Goal: Ask a question

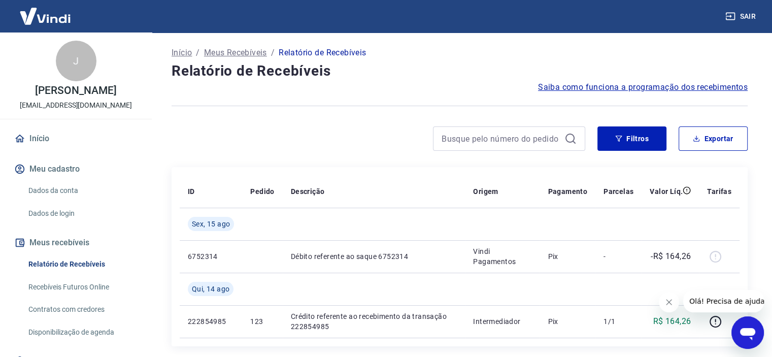
click at [747, 331] on icon "Abrir janela de mensagens" at bounding box center [747, 334] width 15 height 12
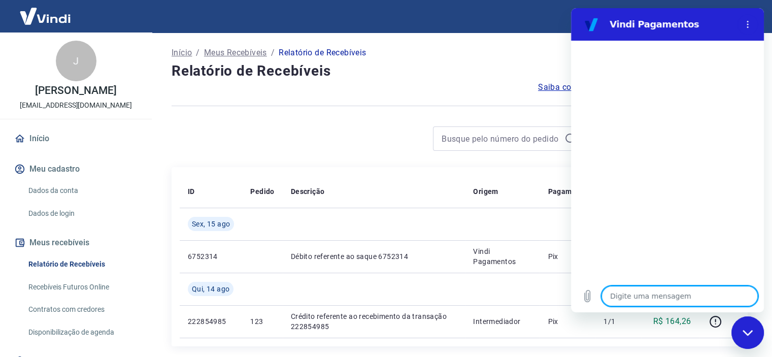
type textarea "c"
type textarea "x"
type textarea "co"
type textarea "x"
type textarea "com"
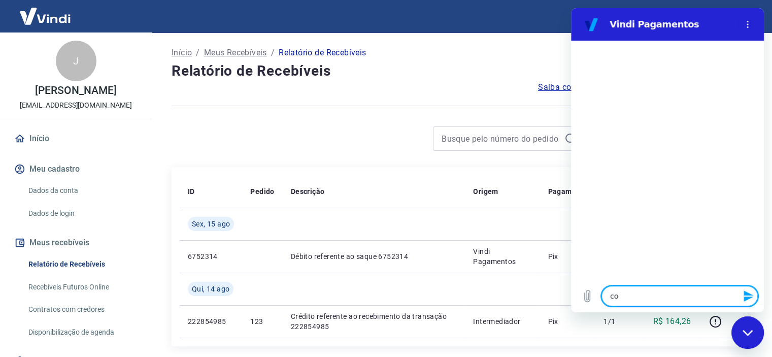
type textarea "x"
type textarea "como"
type textarea "x"
type textarea "como"
type textarea "x"
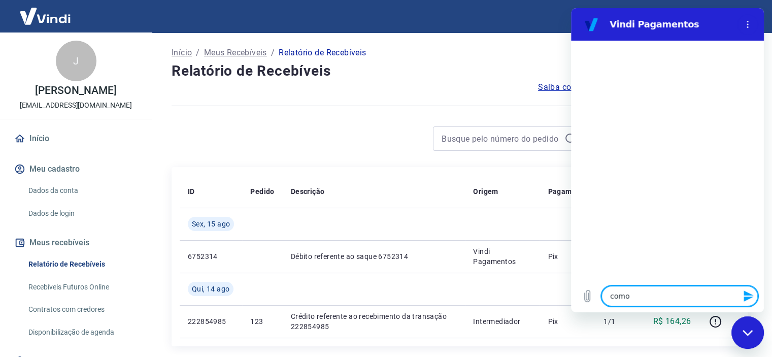
type textarea "como f"
type textarea "x"
type textarea "como fa"
type textarea "x"
type textarea "como faz"
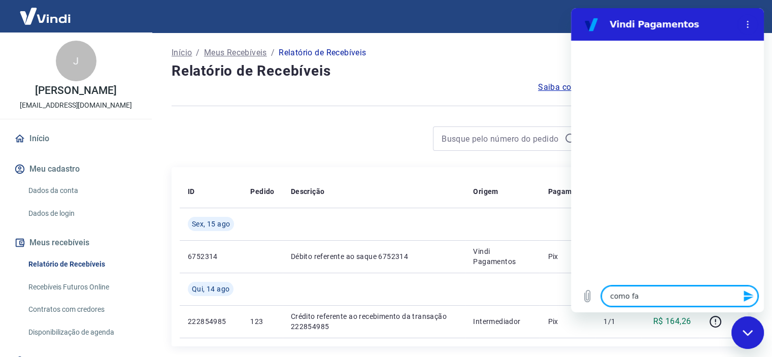
type textarea "x"
type textarea "como faze"
type textarea "x"
type textarea "como fazer"
type textarea "x"
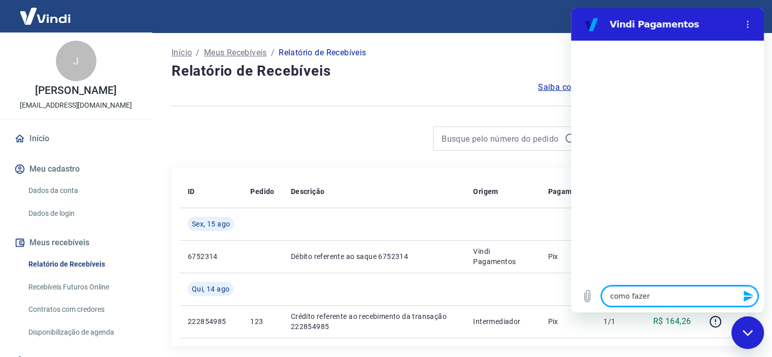
type textarea "como fazer"
type textarea "x"
type textarea "como fazer u"
type textarea "x"
type textarea "como fazer um"
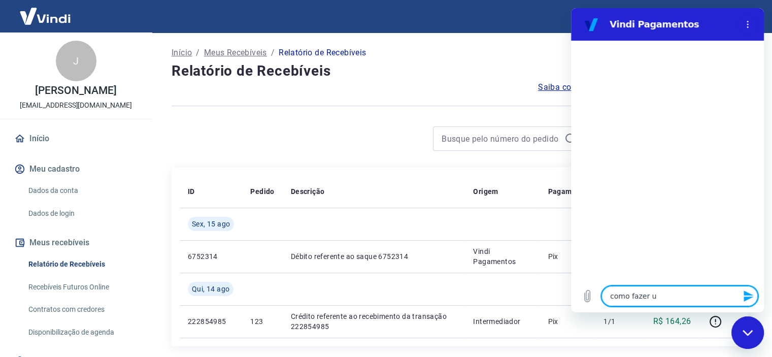
type textarea "x"
type textarea "como fazer um"
type textarea "x"
type textarea "como fazer um e"
type textarea "x"
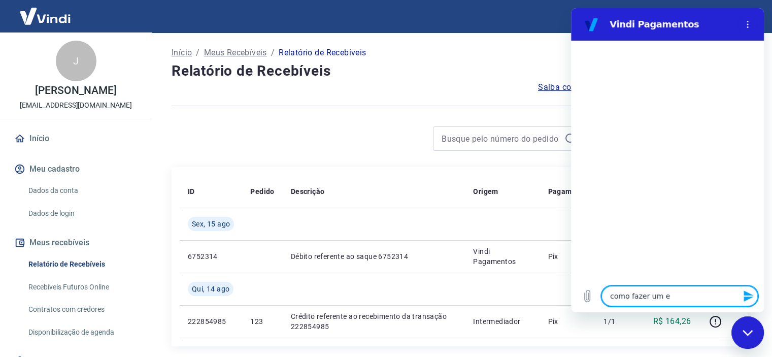
type textarea "como fazer um es"
type textarea "x"
type textarea "como fazer um est"
type textarea "x"
type textarea "como fazer um esto"
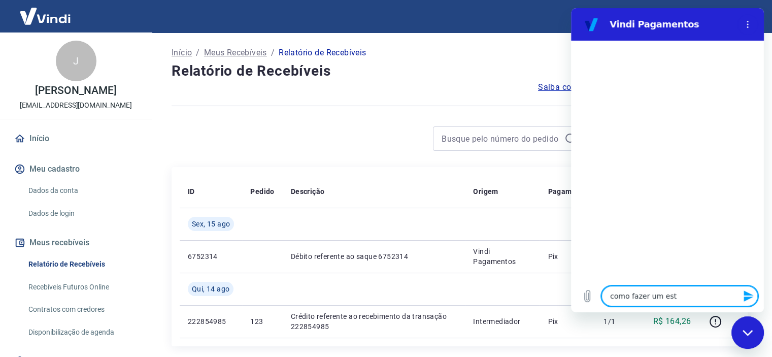
type textarea "x"
type textarea "como fazer um estor"
type textarea "x"
type textarea "como fazer um estorn"
type textarea "x"
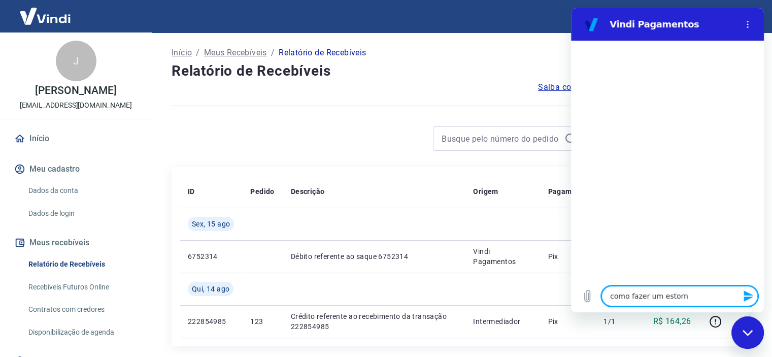
type textarea "como fazer um estorno"
type textarea "x"
type textarea "como fazer um estorno"
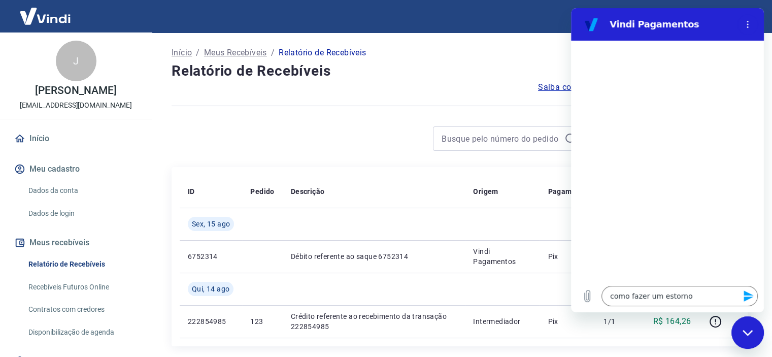
click at [750, 296] on icon "Enviar mensagem" at bounding box center [749, 296] width 12 height 12
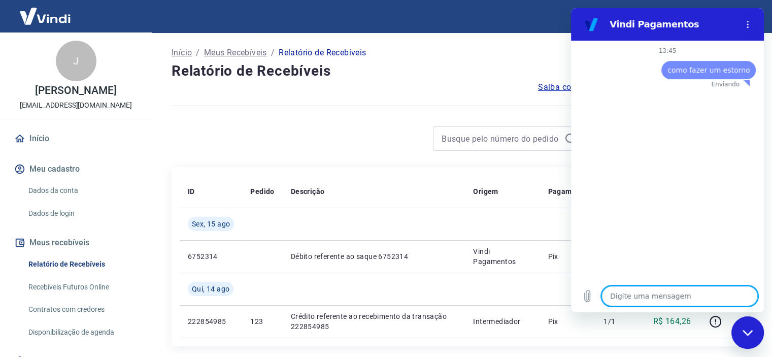
type textarea "x"
type textarea "B"
type textarea "x"
type textarea "Bo"
type textarea "x"
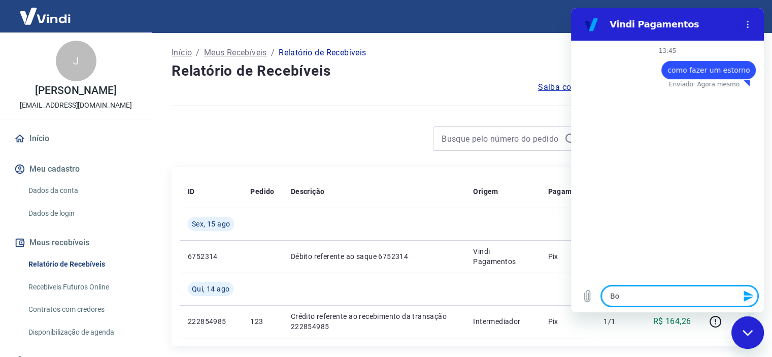
type textarea "Boa"
type textarea "x"
type textarea "Boa"
type textarea "x"
type textarea "Boa t"
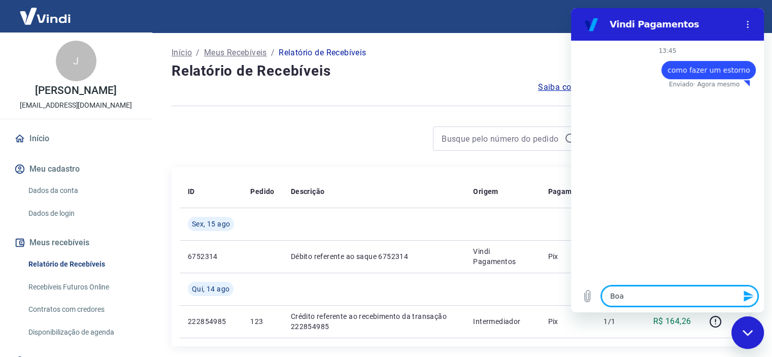
type textarea "x"
type textarea "Boa ta"
type textarea "x"
type textarea "Boa tar"
type textarea "x"
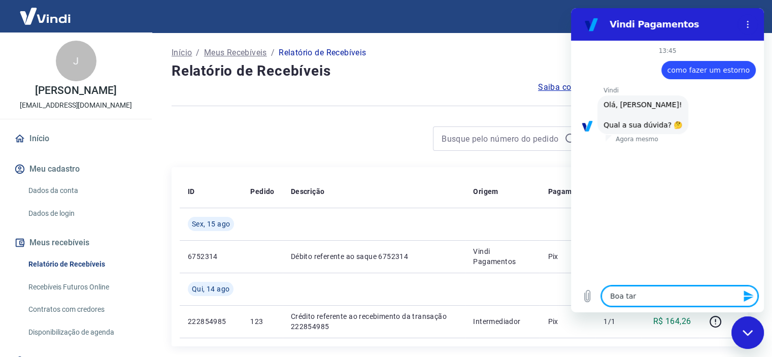
type textarea "Boa tard"
type textarea "x"
type textarea "Boa tarde"
type textarea "x"
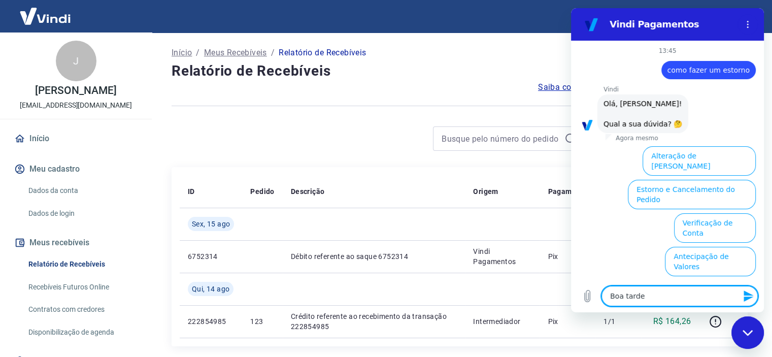
scroll to position [73, 0]
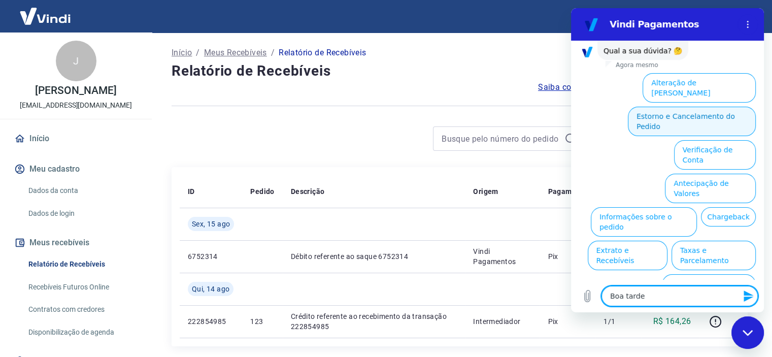
type textarea "Boa tarde"
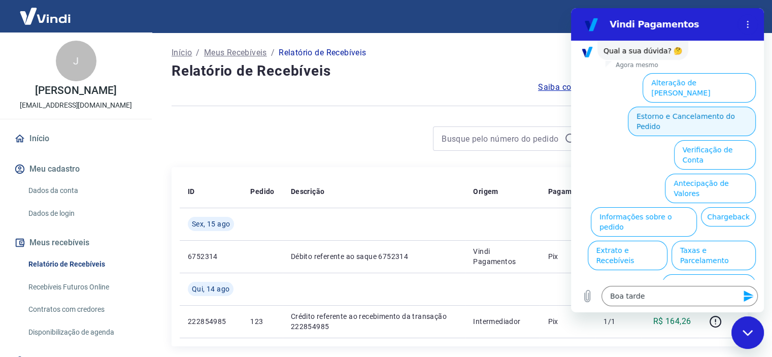
click at [673, 107] on button "Estorno e Cancelamento do Pedido" at bounding box center [692, 121] width 128 height 29
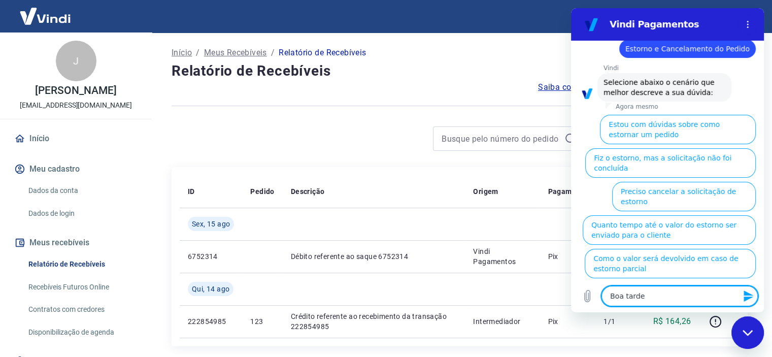
scroll to position [102, 0]
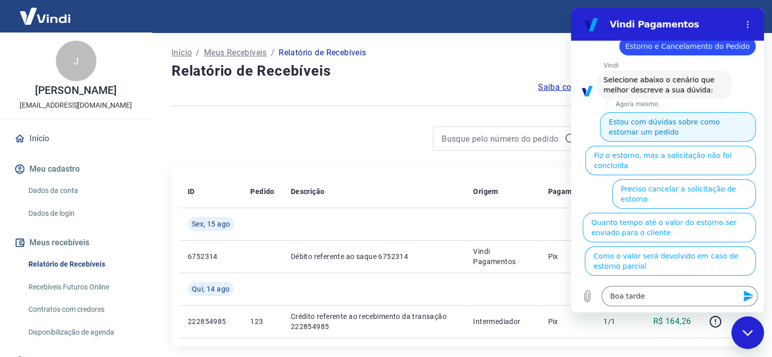
click at [638, 122] on button "Estou com dúvidas sobre como estornar um pedido" at bounding box center [678, 126] width 156 height 29
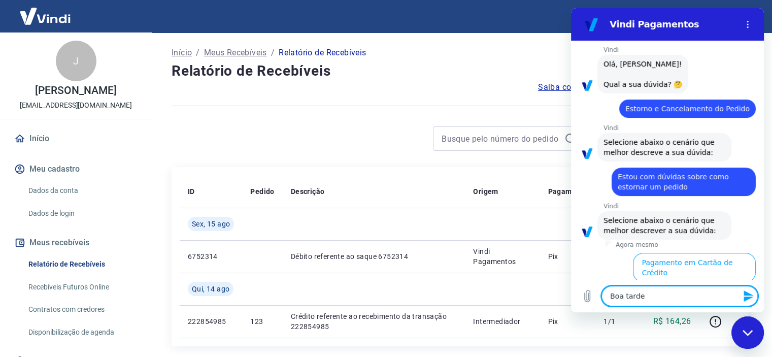
scroll to position [80, 0]
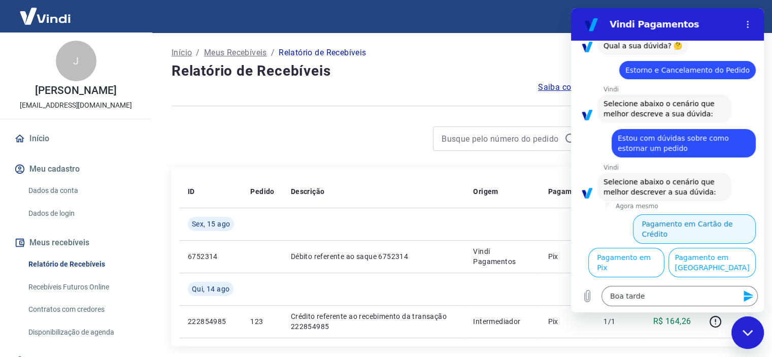
click at [667, 222] on button "Pagamento em Cartão de Crédito" at bounding box center [694, 228] width 123 height 29
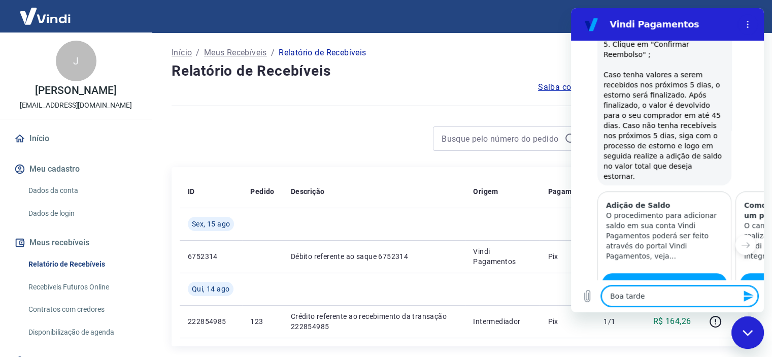
scroll to position [504, 0]
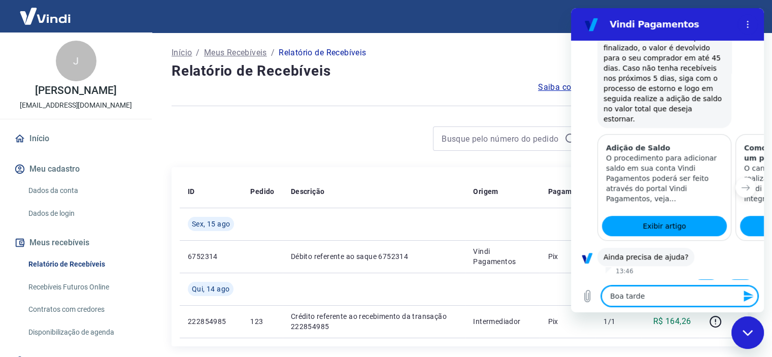
drag, startPoint x: 760, startPoint y: 166, endPoint x: 1337, endPoint y: 267, distance: 585.7
click at [644, 294] on textarea "Boa tarde" at bounding box center [680, 296] width 156 height 20
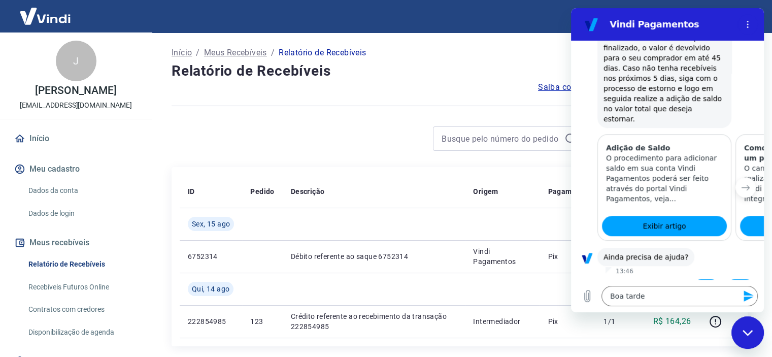
click at [698, 279] on button "Sim" at bounding box center [706, 288] width 29 height 19
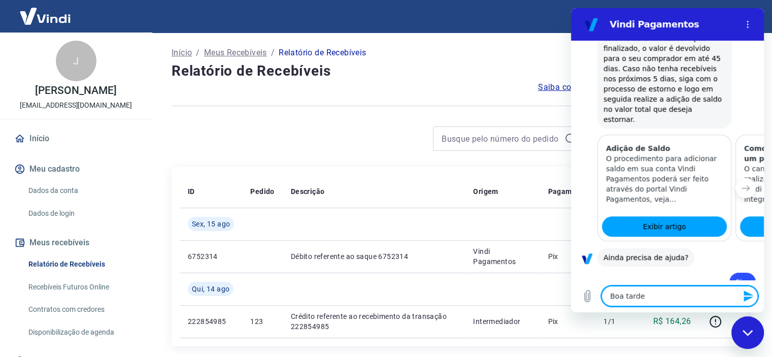
scroll to position [505, 0]
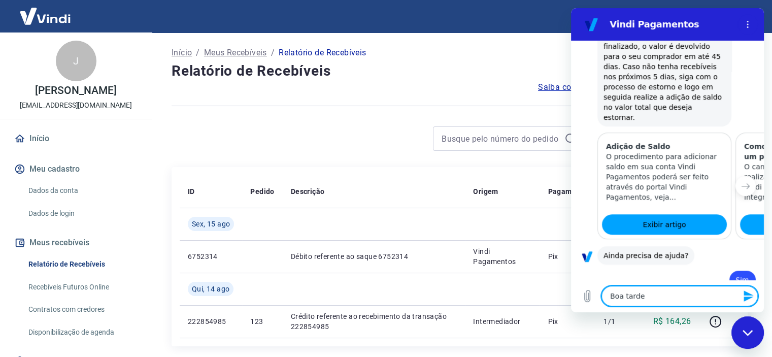
type textarea "x"
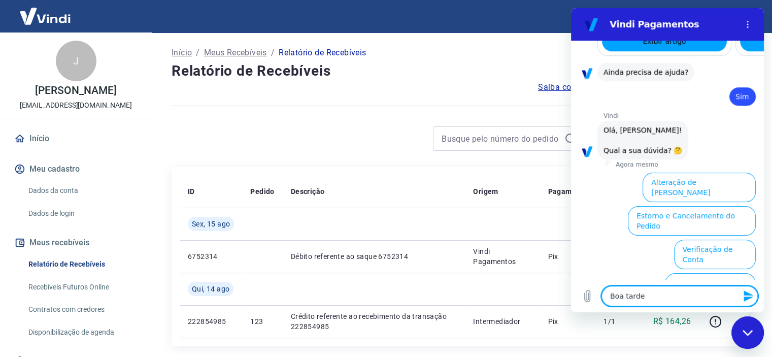
scroll to position [768, 0]
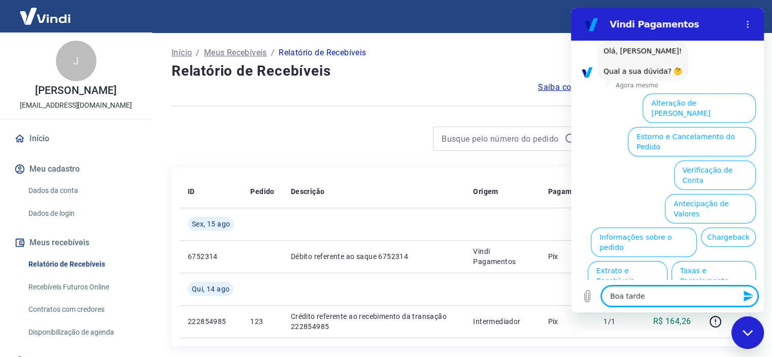
click at [650, 299] on textarea "Boa tarde" at bounding box center [680, 296] width 156 height 20
type textarea "Boa tard"
type textarea "x"
type textarea "Boa tar"
type textarea "x"
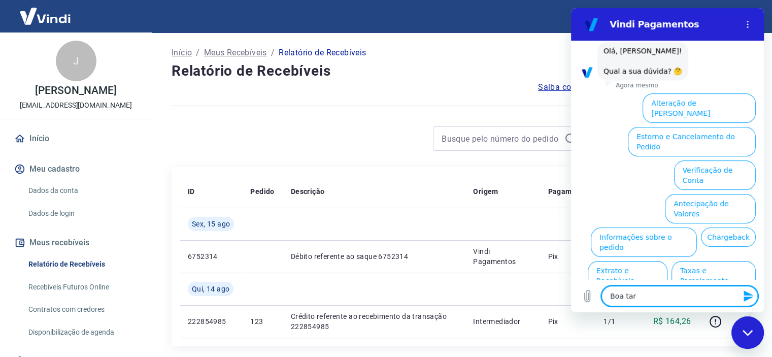
type textarea "Boa ta"
type textarea "x"
type textarea "Boa t"
type textarea "x"
type textarea "Boa"
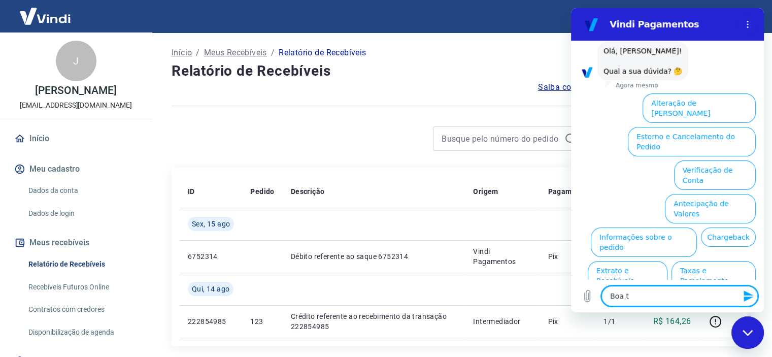
type textarea "x"
type textarea "Boa"
type textarea "x"
type textarea "Bo"
type textarea "x"
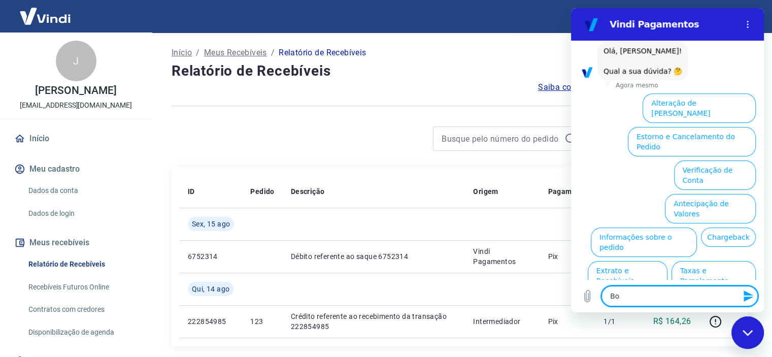
type textarea "B"
type textarea "x"
type textarea "F"
type textarea "x"
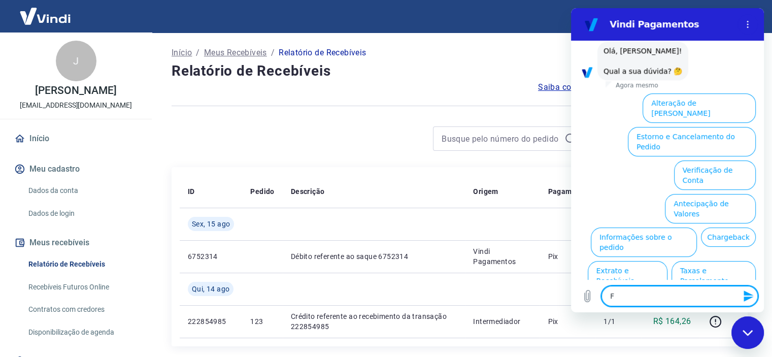
type textarea "Fa"
type textarea "x"
type textarea "Fal"
type textarea "x"
type textarea "Fala"
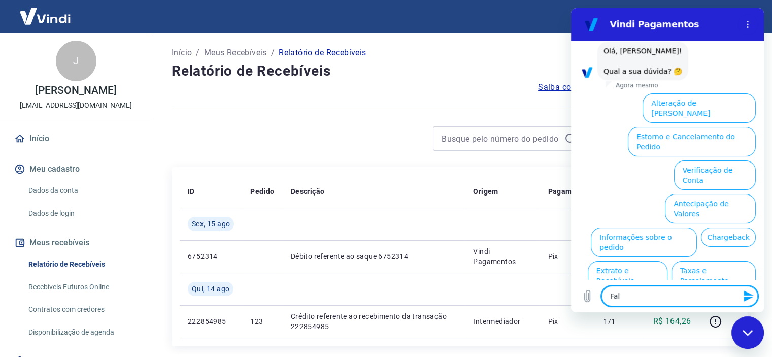
type textarea "x"
type textarea "Falar"
type textarea "x"
type textarea "Falar"
type textarea "x"
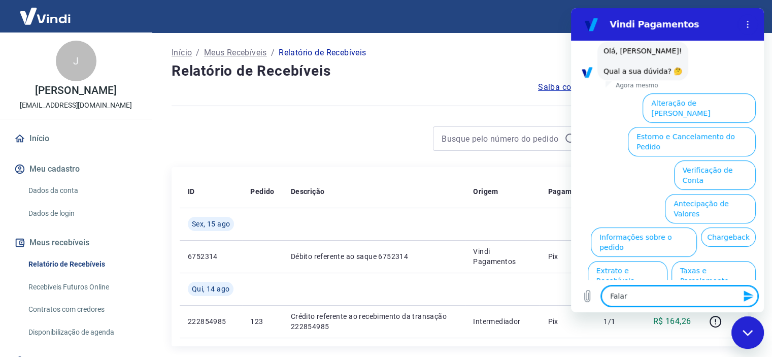
type textarea "Falar c"
type textarea "x"
type textarea "Falar co"
type textarea "x"
type textarea "Falar com"
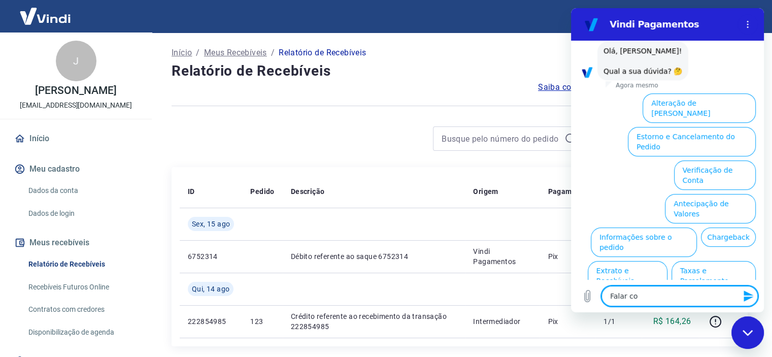
type textarea "x"
type textarea "Falar com"
type textarea "x"
type textarea "Falar com u"
type textarea "x"
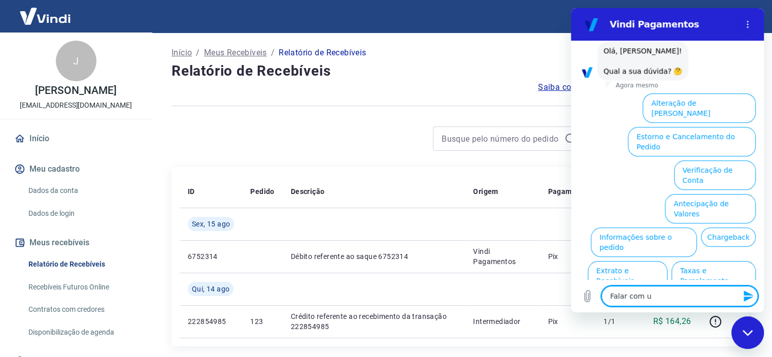
type textarea "Falar com um"
type textarea "x"
type textarea "Falar com um"
type textarea "x"
type textarea "Falar com um h"
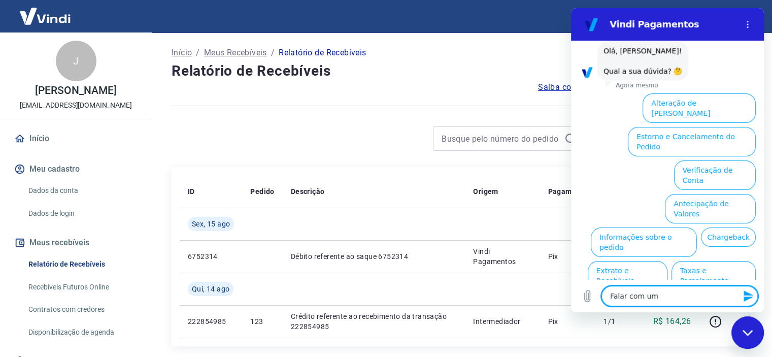
type textarea "x"
type textarea "Falar com um hu"
type textarea "x"
type textarea "Falar com um hum"
type textarea "x"
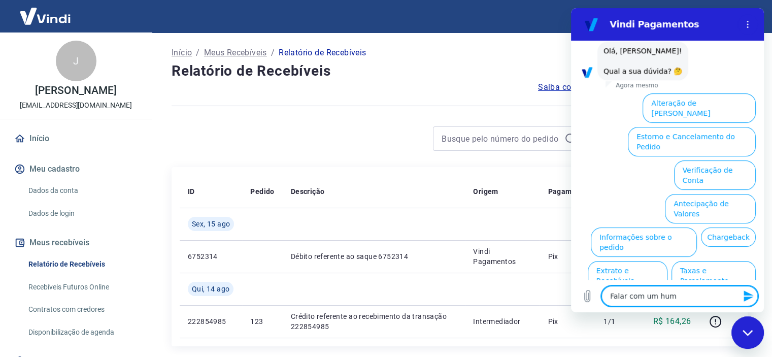
type textarea "Falar com um huma"
type textarea "x"
type textarea "Falar com um human"
type textarea "x"
type textarea "Falar com um humano"
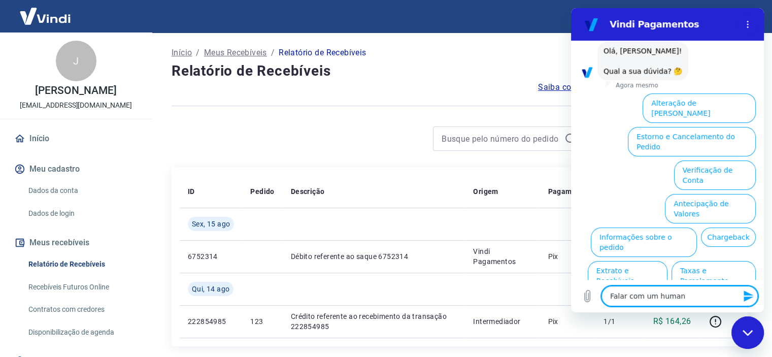
type textarea "x"
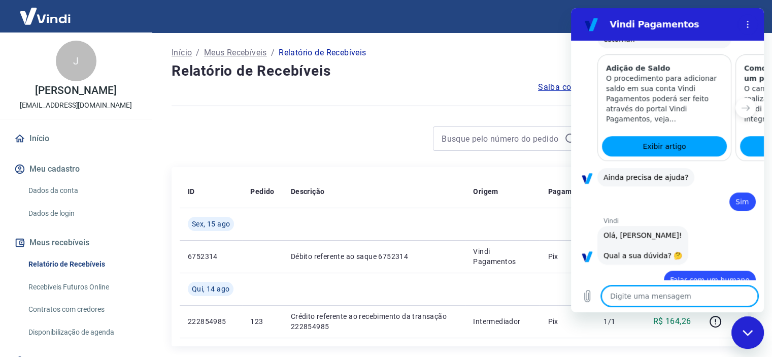
type textarea "x"
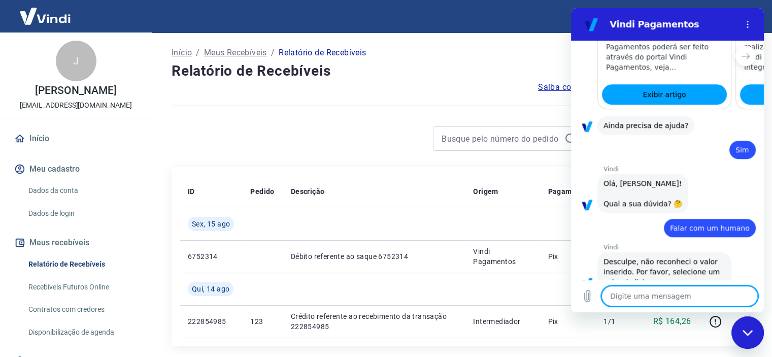
scroll to position [637, 0]
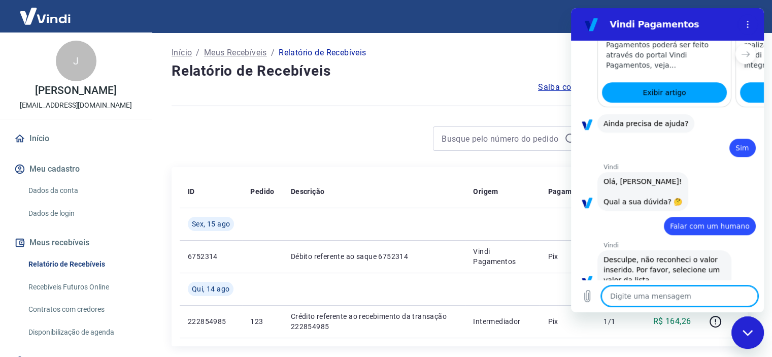
type textarea "h"
type textarea "x"
type textarea "hu"
type textarea "x"
type textarea "hum"
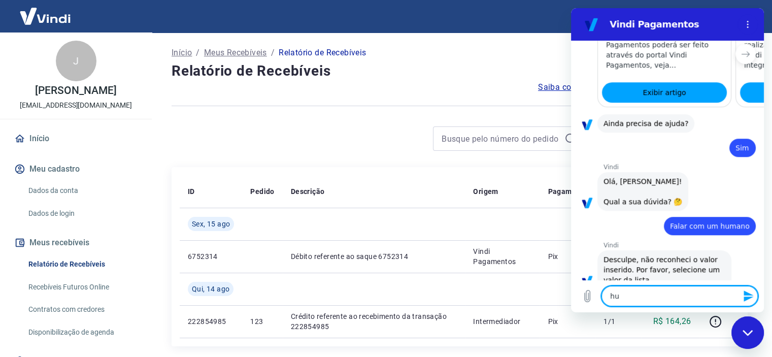
type textarea "x"
type textarea "huma"
type textarea "x"
type textarea "human"
type textarea "x"
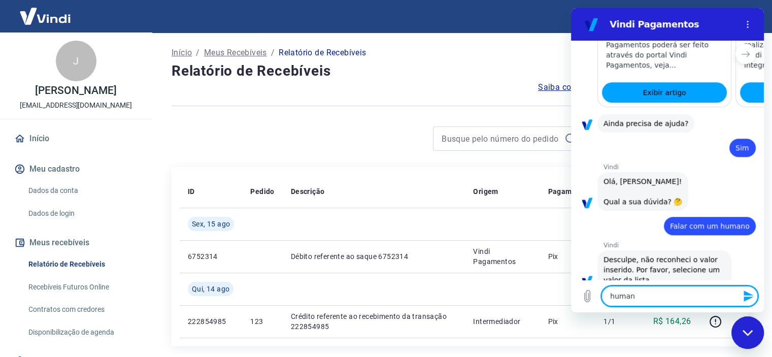
type textarea "humano"
type textarea "x"
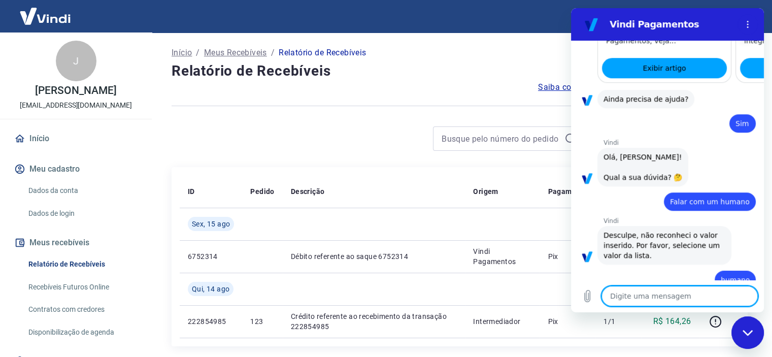
type textarea "x"
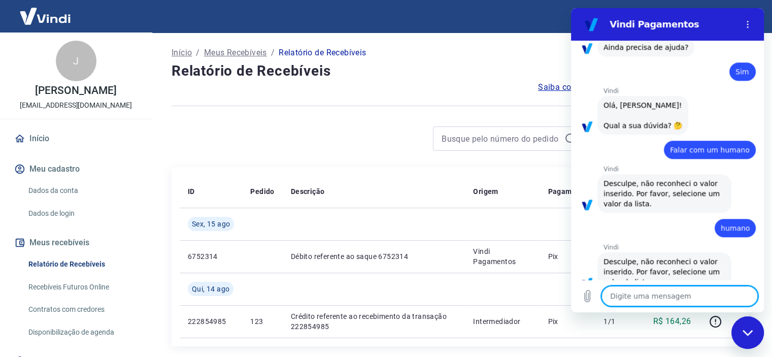
scroll to position [715, 0]
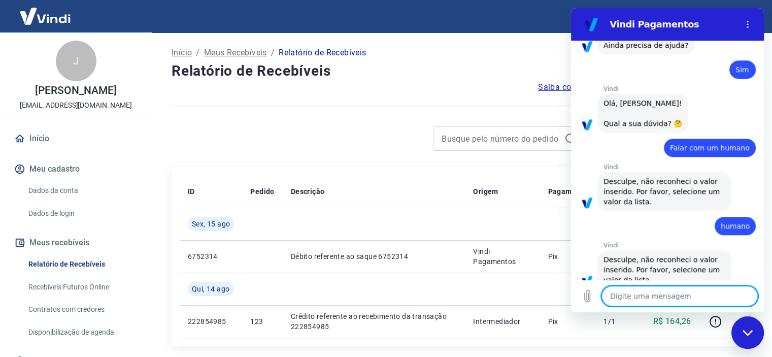
type textarea "f"
type textarea "x"
type textarea "fa"
type textarea "x"
type textarea "fal"
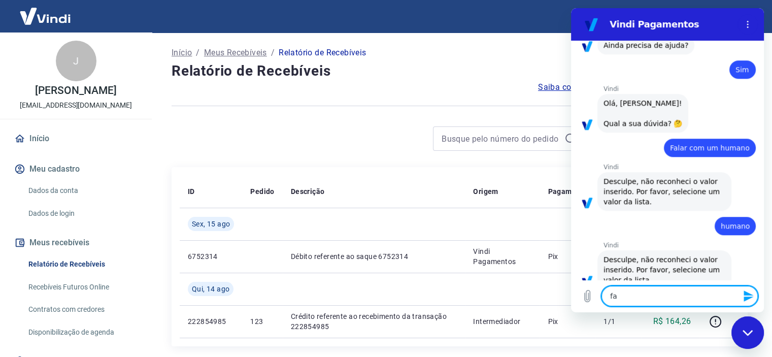
type textarea "x"
type textarea "fala"
type textarea "x"
type textarea "falar"
type textarea "x"
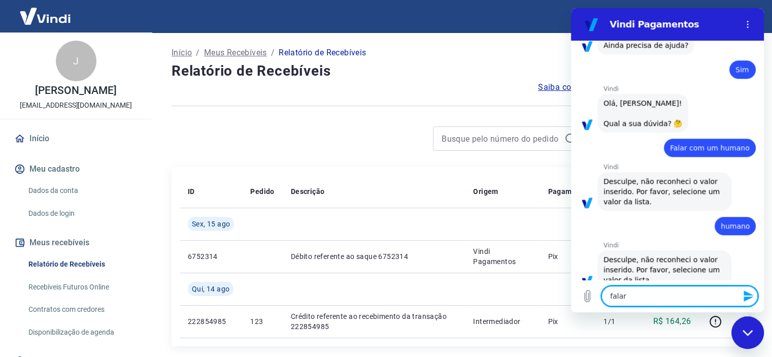
type textarea "falar"
type textarea "x"
type textarea "falar c"
type textarea "x"
type textarea "falar co"
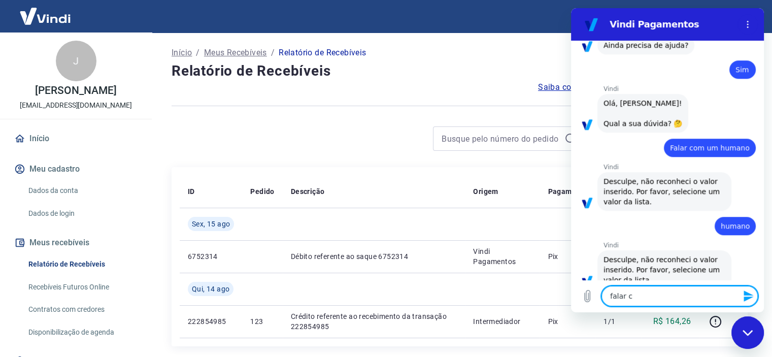
type textarea "x"
type textarea "falar com"
type textarea "x"
type textarea "falar com"
type textarea "x"
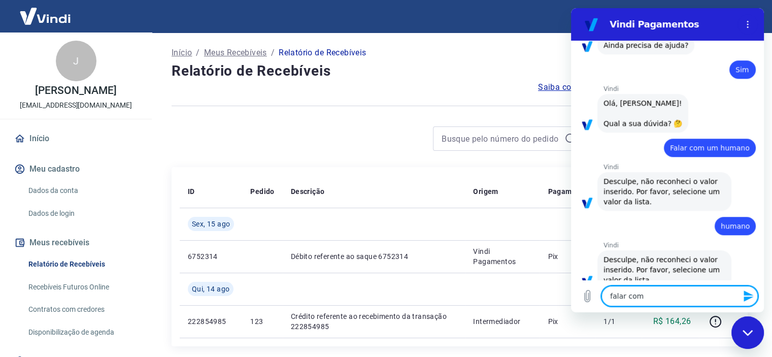
type textarea "falar com h"
type textarea "x"
type textarea "falar com hu"
type textarea "x"
type textarea "falar com hum"
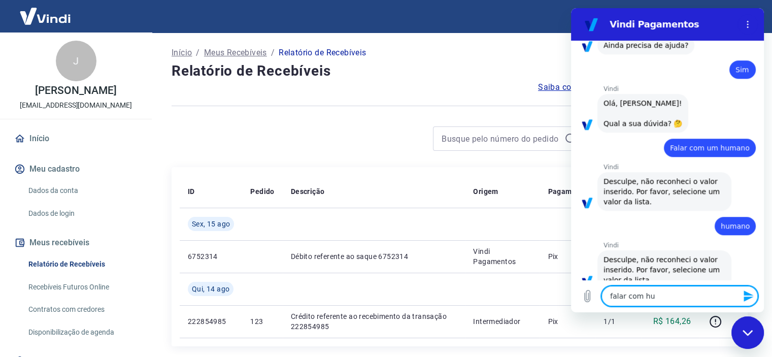
type textarea "x"
type textarea "falar com huma"
type textarea "x"
type textarea "falar com human"
type textarea "x"
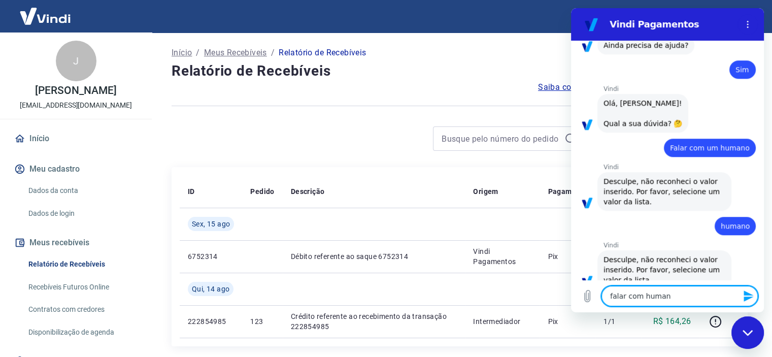
type textarea "falar com humano"
type textarea "x"
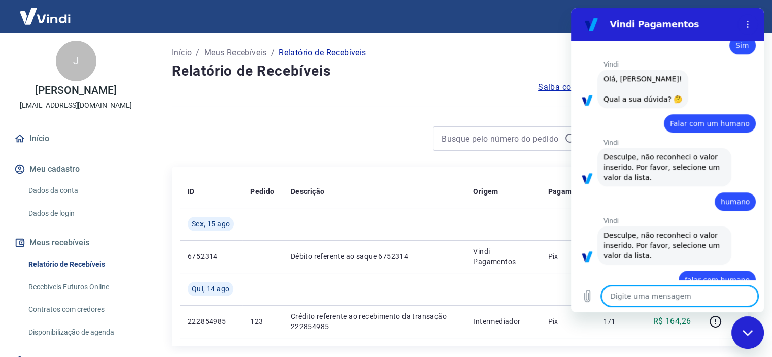
type textarea "x"
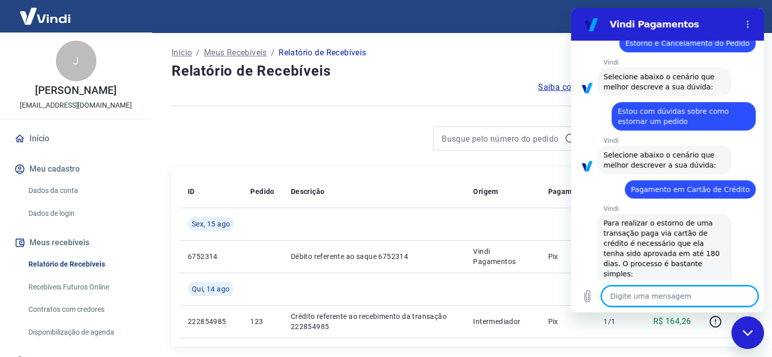
scroll to position [61, 0]
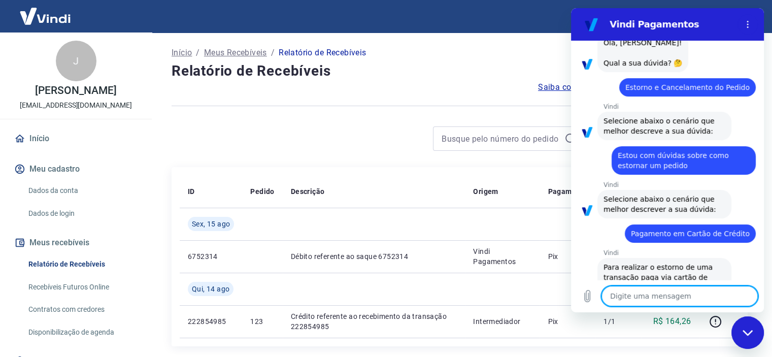
drag, startPoint x: 763, startPoint y: 258, endPoint x: 1335, endPoint y: 104, distance: 592.3
click at [748, 23] on icon "Menu de opções" at bounding box center [748, 24] width 8 height 8
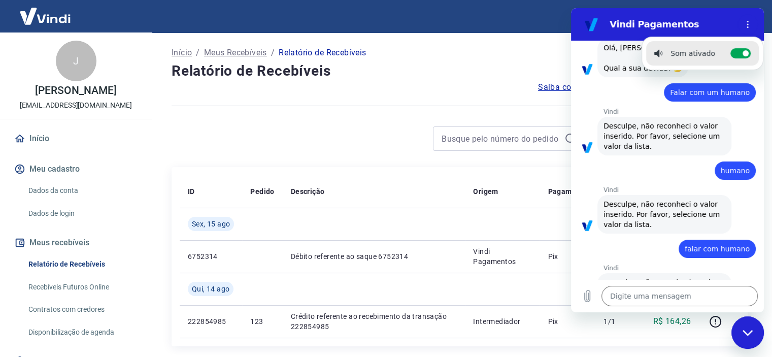
scroll to position [794, 0]
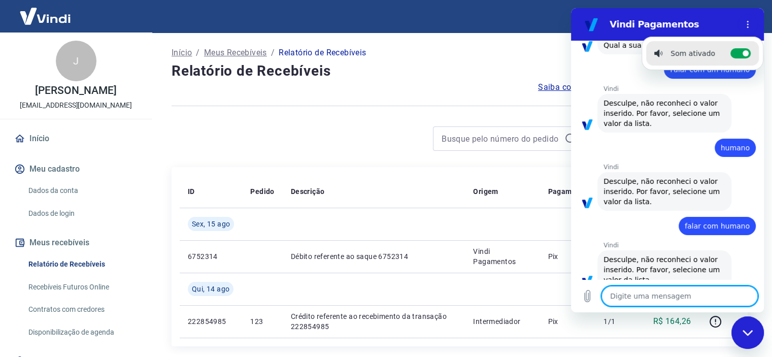
click at [664, 294] on textarea at bounding box center [680, 296] width 156 height 20
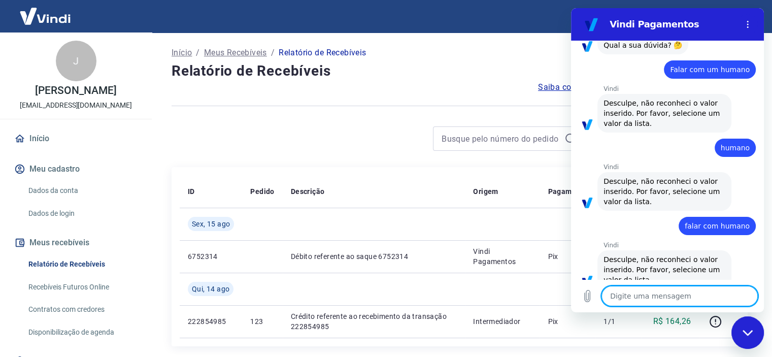
click at [664, 294] on textarea at bounding box center [680, 296] width 156 height 20
type textarea "o"
type textarea "x"
type textarea "ol"
type textarea "x"
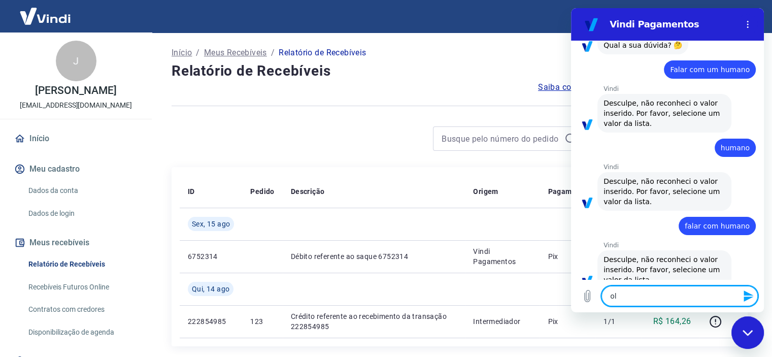
type textarea "ola"
type textarea "x"
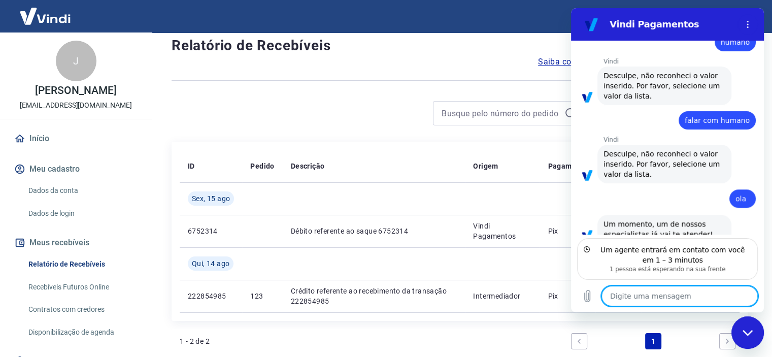
scroll to position [26, 0]
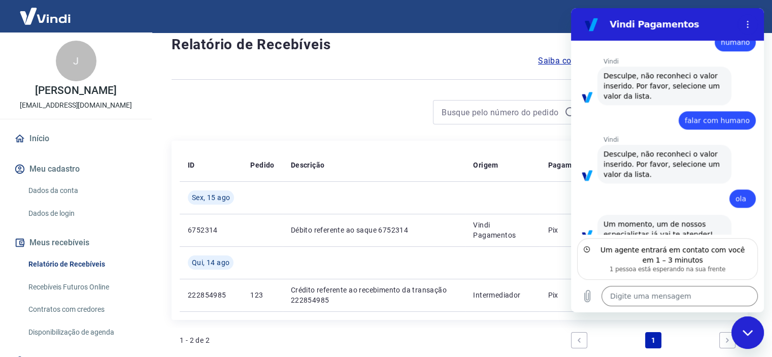
click at [392, 333] on div "1 - 2 de 2 1" at bounding box center [460, 340] width 560 height 24
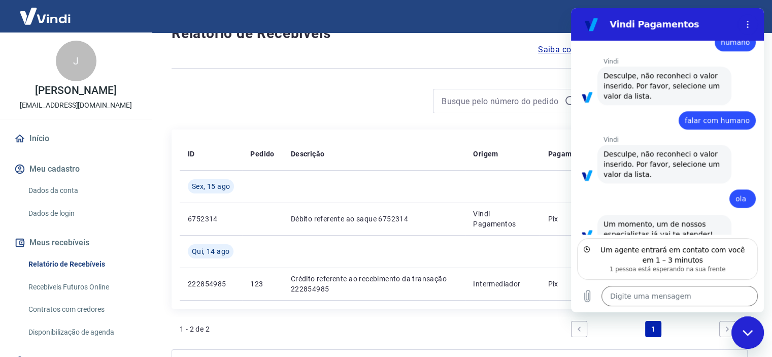
scroll to position [37, 0]
click at [725, 327] on icon "Next page" at bounding box center [727, 329] width 7 height 7
click at [727, 327] on icon "Next page" at bounding box center [727, 329] width 3 height 5
click at [727, 326] on icon "Next page" at bounding box center [727, 329] width 7 height 7
click at [577, 328] on icon "Previous page" at bounding box center [579, 329] width 7 height 7
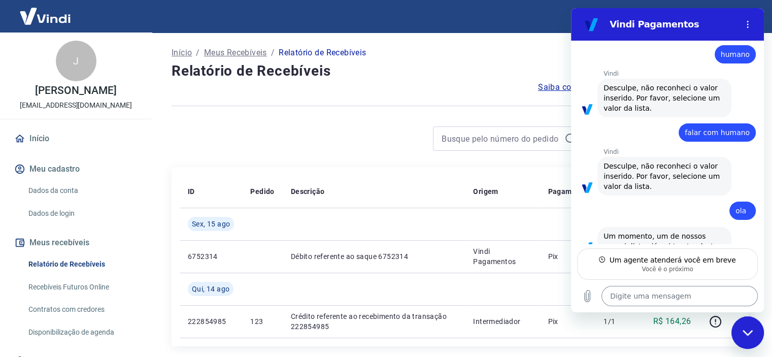
scroll to position [889, 0]
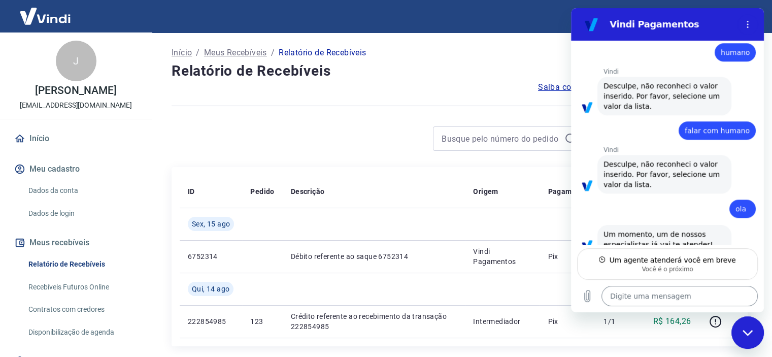
type textarea "x"
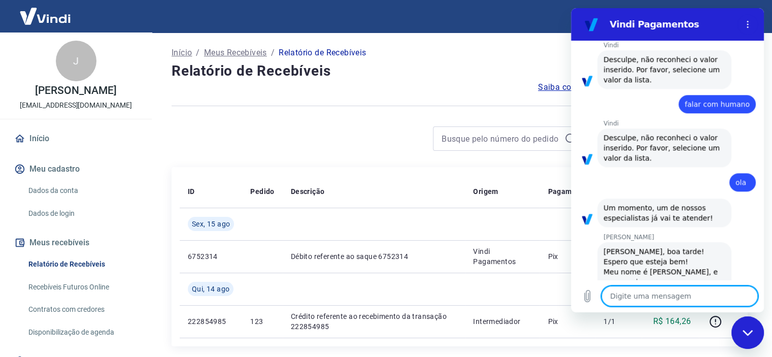
scroll to position [917, 0]
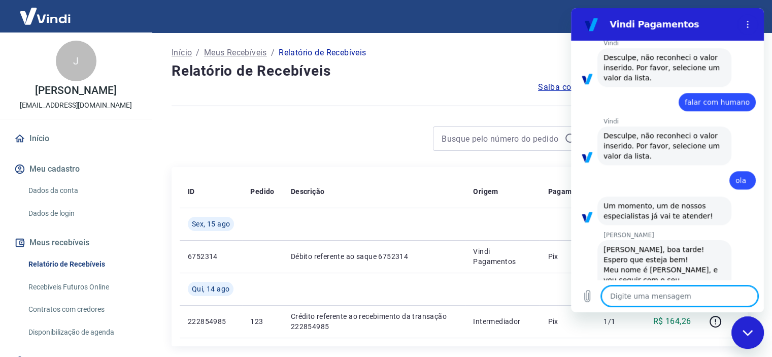
type textarea "N"
type textarea "x"
type textarea "Na"
type textarea "x"
type textarea "Nan"
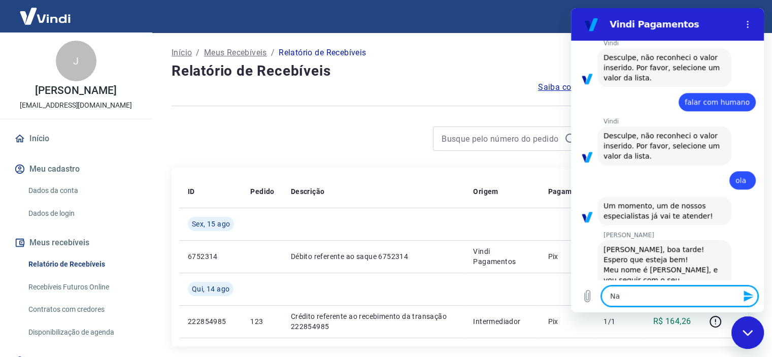
type textarea "x"
type textarea "Nani"
type textarea "x"
type textarea "Nani,"
type textarea "x"
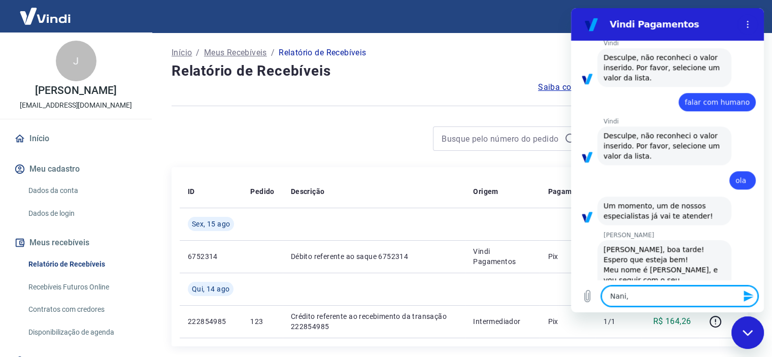
type textarea "Nani,"
type textarea "x"
type textarea "Nani, b"
type textarea "x"
type textarea "Nani, bo"
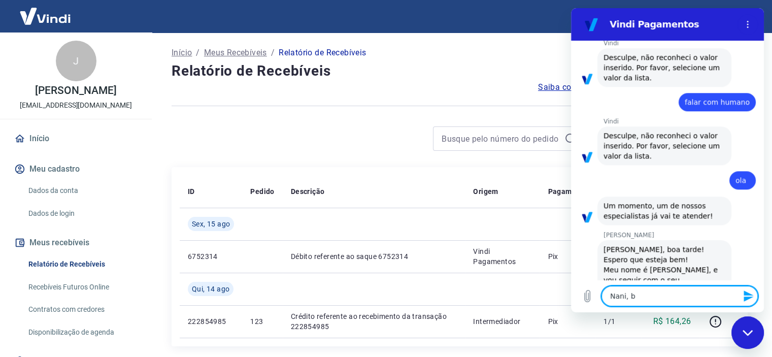
type textarea "x"
type textarea "Nani, boa"
type textarea "x"
type textarea "Nani, boa"
type textarea "x"
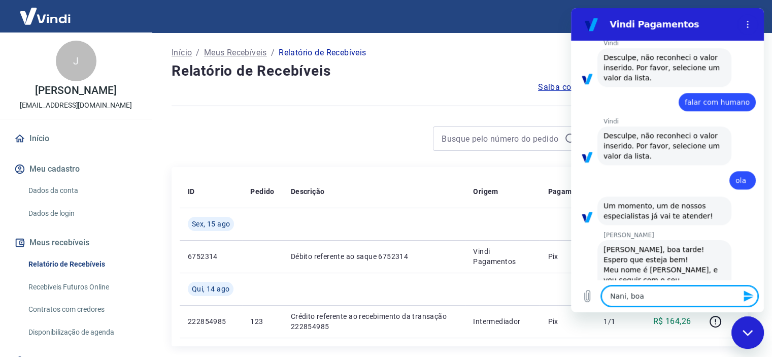
type textarea "Nani, boa t"
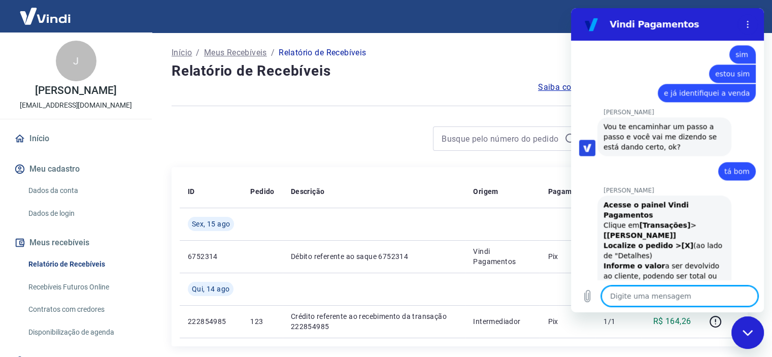
scroll to position [1396, 0]
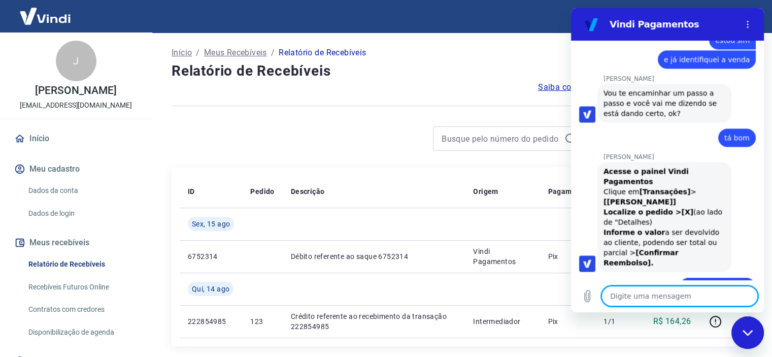
click at [641, 298] on textarea at bounding box center [680, 296] width 156 height 20
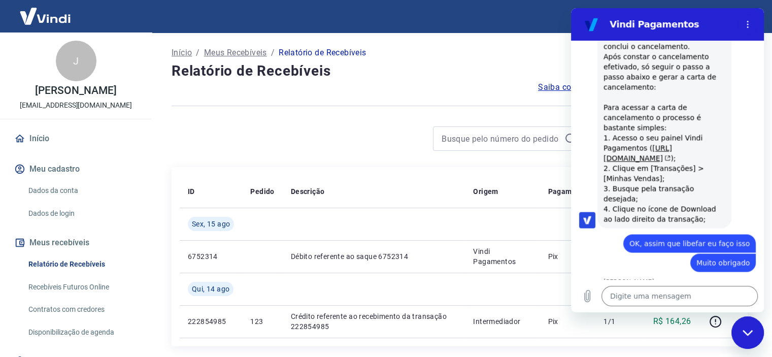
scroll to position [1998, 0]
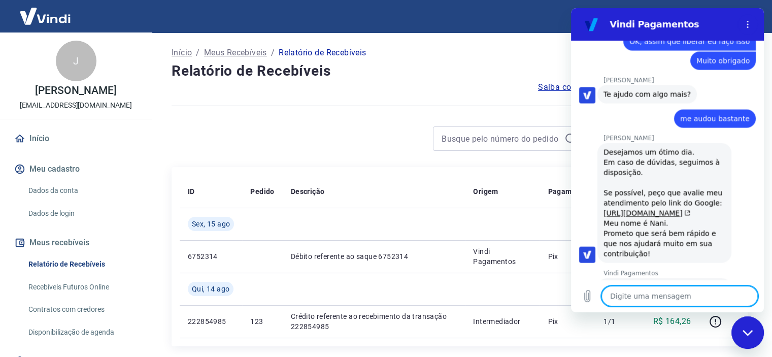
click at [675, 320] on button "Boa 👍" at bounding box center [687, 334] width 40 height 29
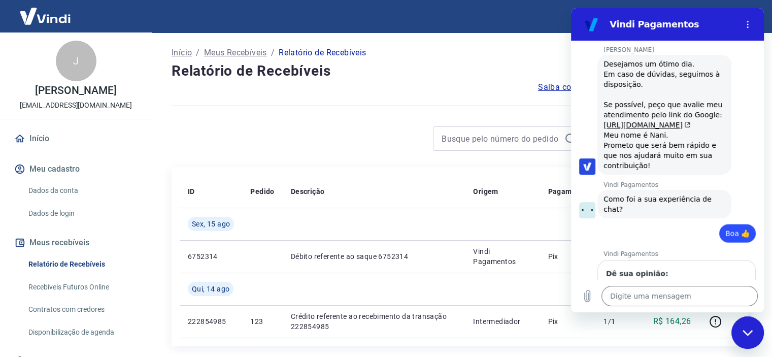
scroll to position [2086, 0]
click at [719, 316] on span "Enviar" at bounding box center [727, 322] width 22 height 12
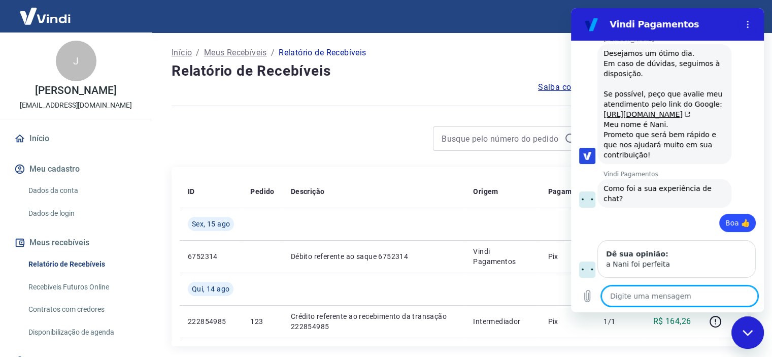
scroll to position [2100, 0]
